Goal: Task Accomplishment & Management: Complete application form

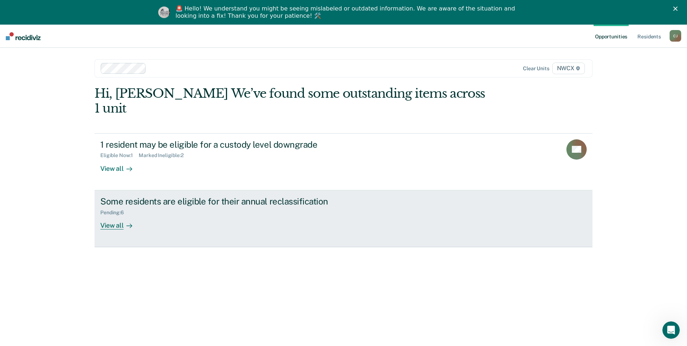
click at [125, 196] on div "Some residents are eligible for their annual reclassification" at bounding box center [227, 201] width 254 height 11
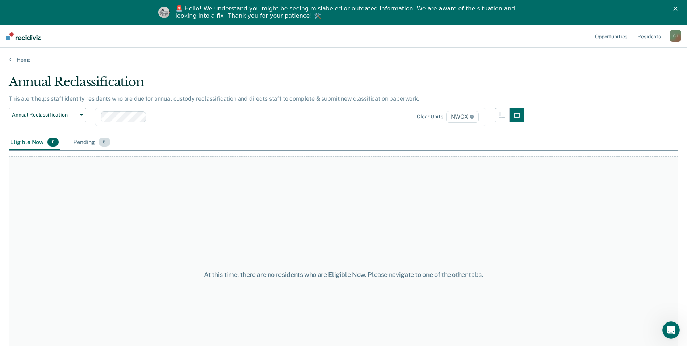
click at [86, 142] on div "Pending 6" at bounding box center [92, 143] width 40 height 16
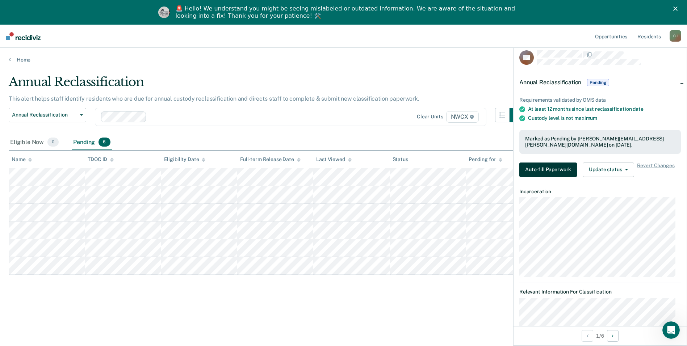
click at [555, 168] on button "Auto-fill Paperwork" at bounding box center [548, 170] width 58 height 14
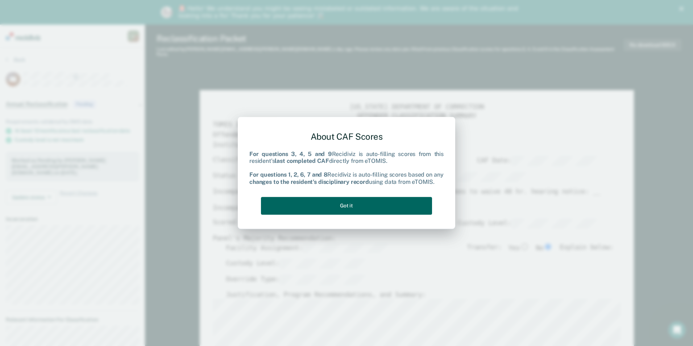
click at [349, 206] on button "Got it" at bounding box center [346, 206] width 171 height 18
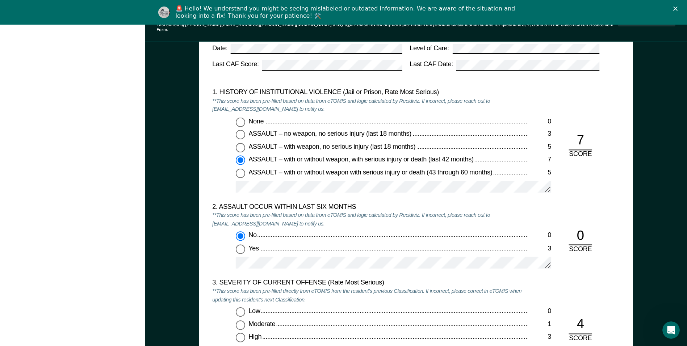
scroll to position [688, 0]
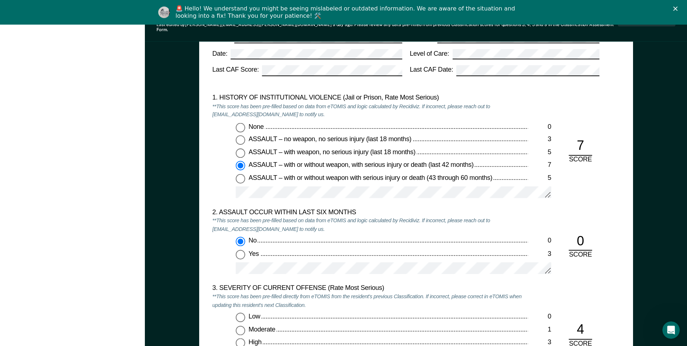
click at [240, 122] on input "None 0" at bounding box center [240, 126] width 9 height 9
type textarea "x"
radio input "true"
radio input "false"
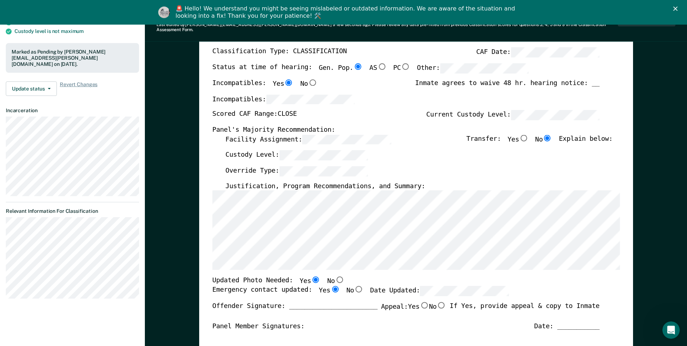
scroll to position [36, 0]
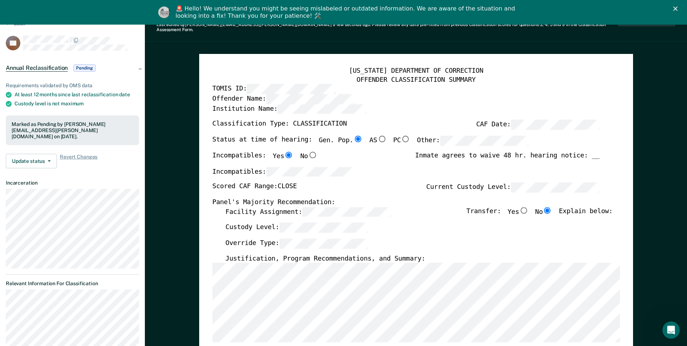
click at [352, 187] on div "Scored CAF Range: CLOSE Current Custody Level:" at bounding box center [405, 191] width 387 height 16
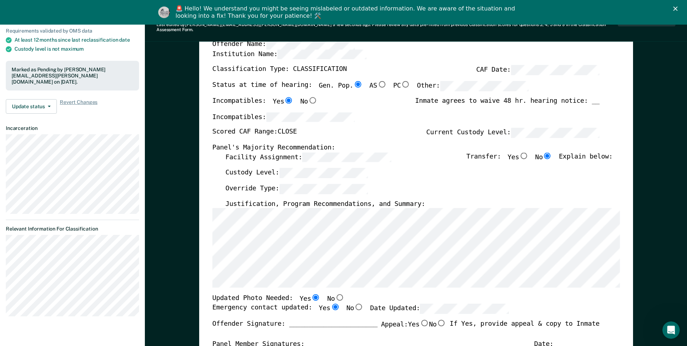
scroll to position [0, 0]
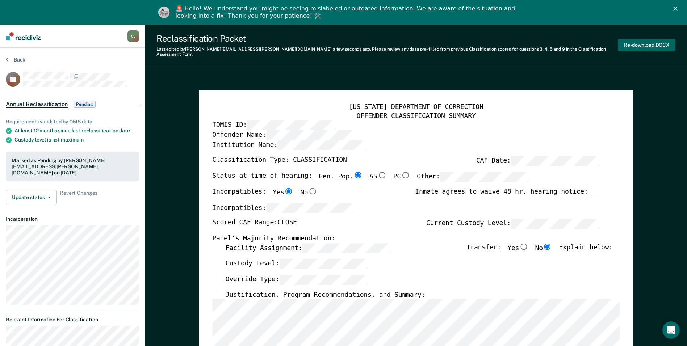
click at [645, 44] on button "Re-download DOCX" at bounding box center [647, 45] width 58 height 12
type textarea "x"
